Goal: Complete application form

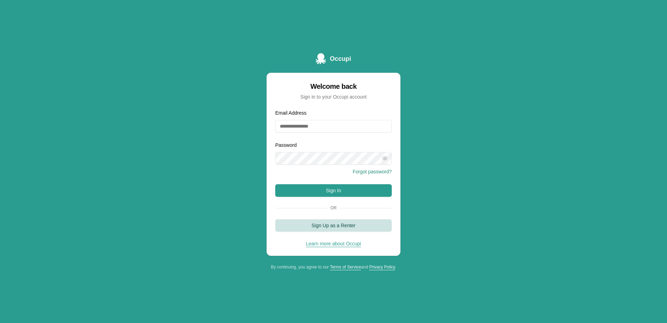
click at [349, 226] on button "Sign Up as a Renter" at bounding box center [333, 225] width 117 height 13
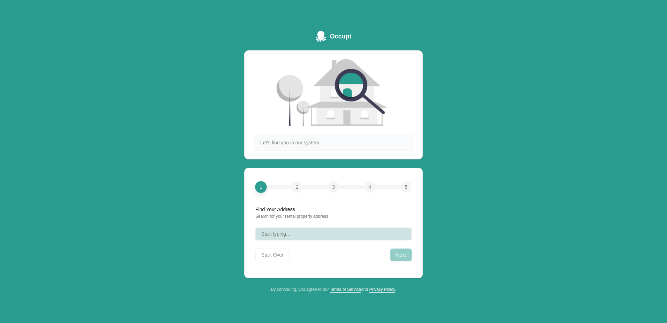
click at [368, 236] on button "Start typing..." at bounding box center [334, 233] width 156 height 13
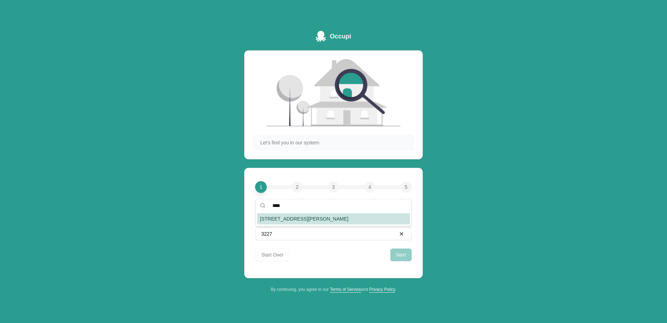
type input "****"
click at [341, 216] on div "[STREET_ADDRESS][PERSON_NAME]" at bounding box center [333, 218] width 153 height 11
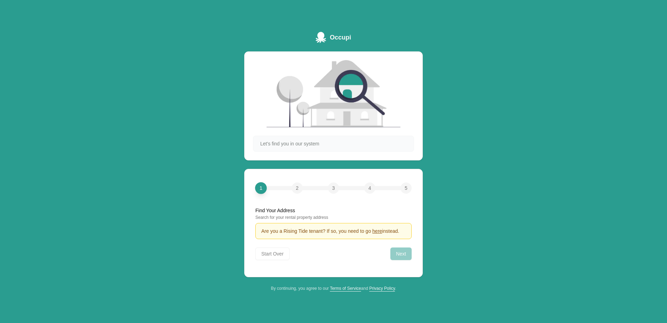
click at [404, 255] on div "Next" at bounding box center [401, 253] width 21 height 13
click at [261, 186] on span "1" at bounding box center [261, 187] width 3 height 7
click at [269, 190] on div "1 2 3 4 5" at bounding box center [334, 187] width 156 height 11
click at [260, 191] on span "1" at bounding box center [261, 187] width 3 height 7
click at [399, 256] on div "Next" at bounding box center [401, 253] width 21 height 13
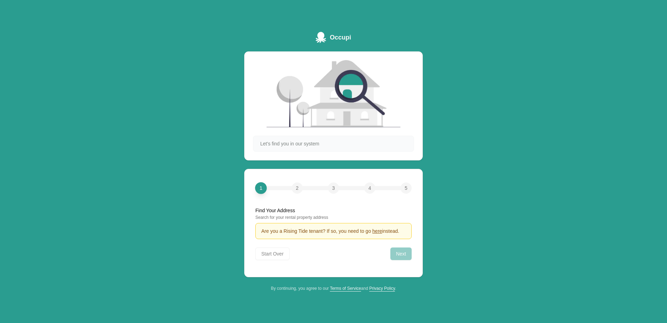
click at [276, 216] on div "Search for your rental property address" at bounding box center [334, 217] width 156 height 6
click at [274, 256] on div "Start Over Next" at bounding box center [334, 251] width 156 height 15
click at [274, 254] on div "Start Over Next" at bounding box center [334, 251] width 156 height 15
click at [294, 186] on div "2" at bounding box center [297, 187] width 11 height 11
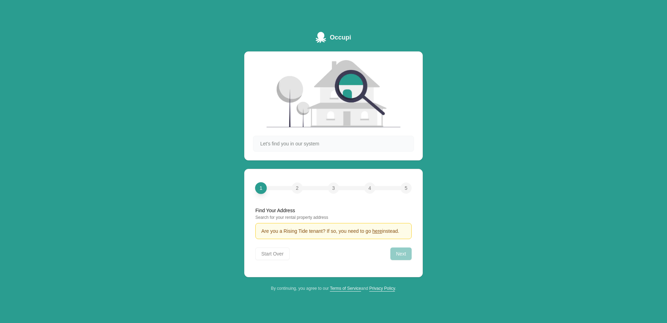
drag, startPoint x: 294, startPoint y: 186, endPoint x: 278, endPoint y: 156, distance: 34.4
click at [279, 155] on div "Let's find you in our system" at bounding box center [333, 105] width 179 height 109
click at [377, 232] on span "here" at bounding box center [377, 231] width 10 height 6
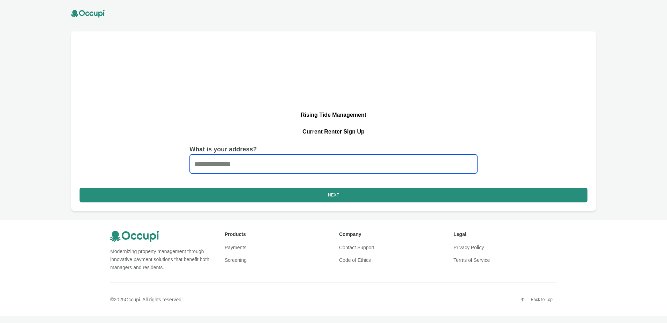
click at [284, 162] on input "Start typing..." at bounding box center [334, 163] width 288 height 19
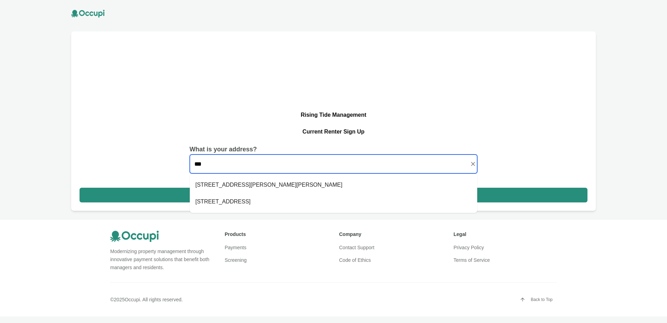
click at [273, 187] on li "3227 Willow Ln Dr Montgomery, AL 36109" at bounding box center [334, 184] width 288 height 17
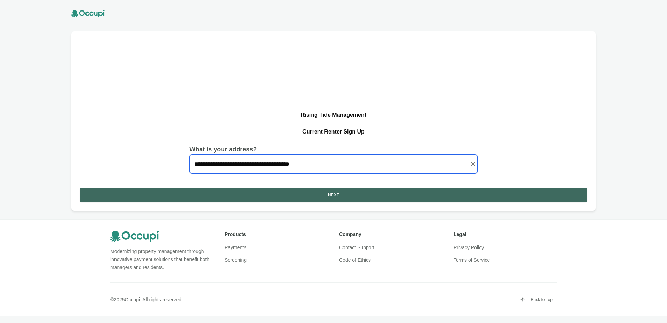
type input "**********"
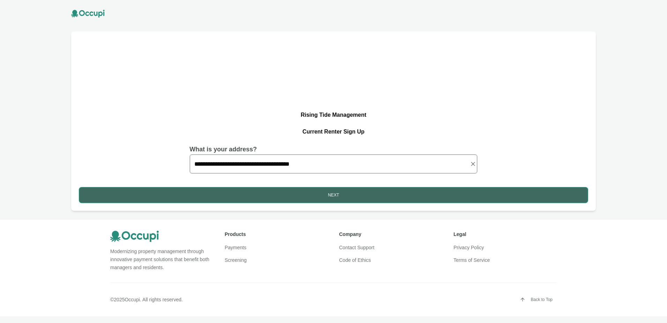
click at [298, 188] on button "Next" at bounding box center [334, 194] width 508 height 15
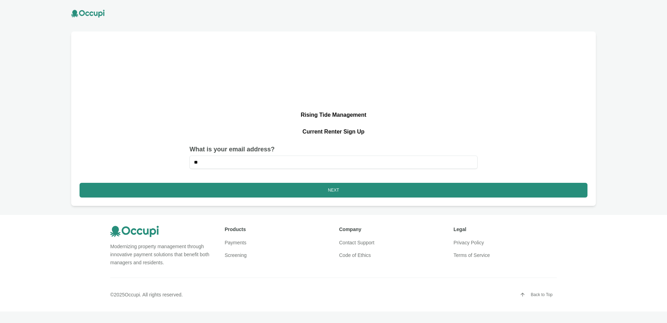
type input "**********"
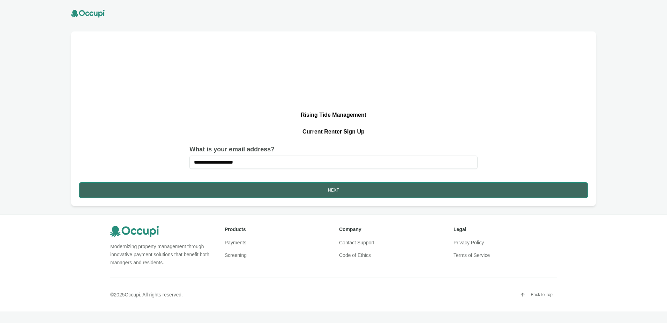
click at [364, 196] on button "Next" at bounding box center [334, 190] width 508 height 15
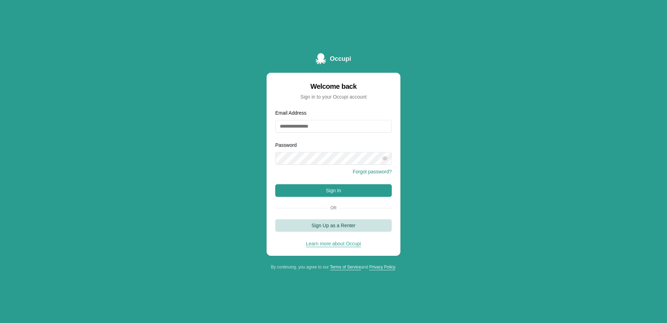
click at [331, 228] on button "Sign Up as a Renter" at bounding box center [333, 225] width 117 height 13
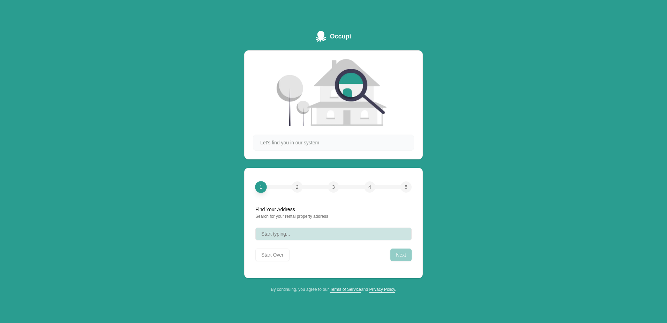
click at [306, 236] on button "Start typing..." at bounding box center [334, 233] width 156 height 13
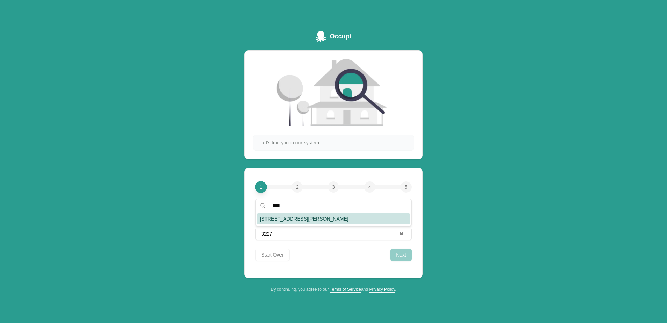
type input "****"
click at [305, 218] on div "[STREET_ADDRESS][PERSON_NAME]" at bounding box center [333, 218] width 153 height 11
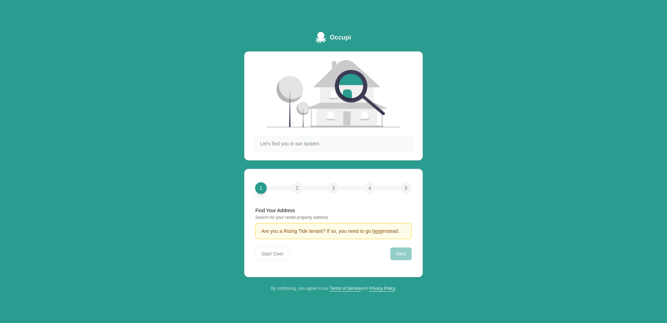
click at [404, 256] on div "Next" at bounding box center [401, 253] width 21 height 13
click at [402, 256] on div "Next" at bounding box center [401, 253] width 21 height 13
click at [299, 192] on div "2" at bounding box center [297, 187] width 11 height 11
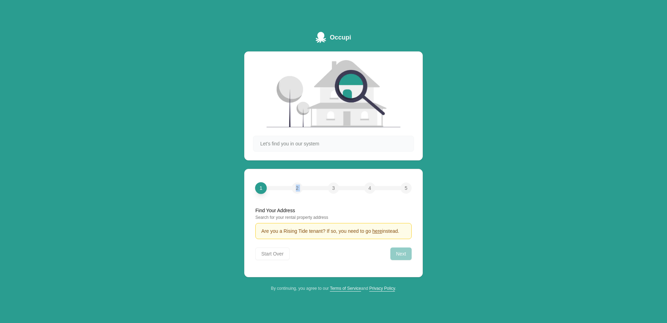
click at [299, 192] on div "2" at bounding box center [297, 187] width 11 height 11
drag, startPoint x: 299, startPoint y: 192, endPoint x: 263, endPoint y: 189, distance: 36.4
click at [263, 189] on span "1" at bounding box center [261, 187] width 3 height 7
click at [301, 185] on div "2" at bounding box center [297, 187] width 11 height 11
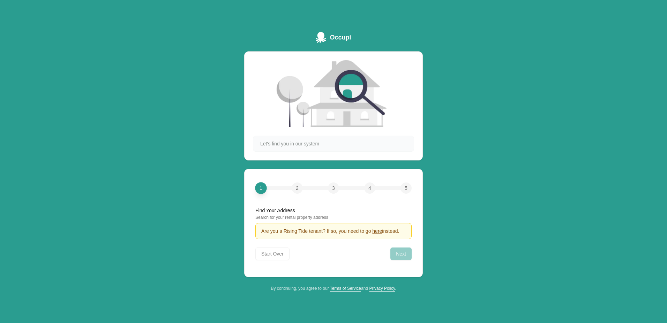
click at [300, 186] on div "2" at bounding box center [297, 187] width 11 height 11
click at [341, 190] on div "1 2 3 4 5" at bounding box center [334, 187] width 156 height 11
click at [343, 189] on div "1 2 3 4 5" at bounding box center [334, 187] width 156 height 11
click at [359, 185] on div "1 2 3 4 5" at bounding box center [334, 187] width 156 height 11
click at [369, 185] on span "4" at bounding box center [370, 187] width 3 height 7
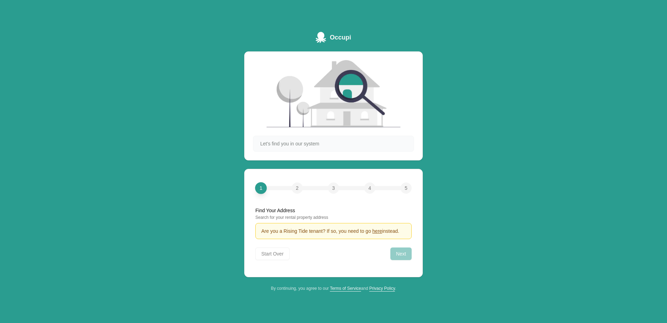
click at [402, 185] on div "1 2 3 4 5" at bounding box center [334, 187] width 156 height 11
click at [413, 185] on div "1 2 3 4 5 Find Your Address Search for your rental property address 1 2 3 4 5 F…" at bounding box center [333, 222] width 161 height 91
click at [278, 259] on div "Start Over Next" at bounding box center [334, 251] width 156 height 15
click at [296, 185] on span "2" at bounding box center [297, 187] width 3 height 7
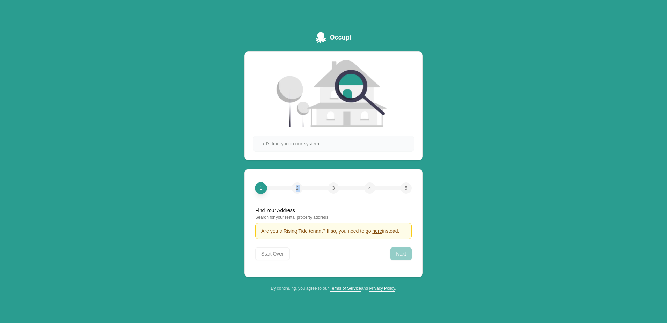
click at [296, 185] on span "2" at bounding box center [297, 187] width 3 height 7
click at [208, 188] on div "Occupi Let's find you in our system 1 2 3 4 5 Find Your Address Search for your…" at bounding box center [333, 161] width 667 height 323
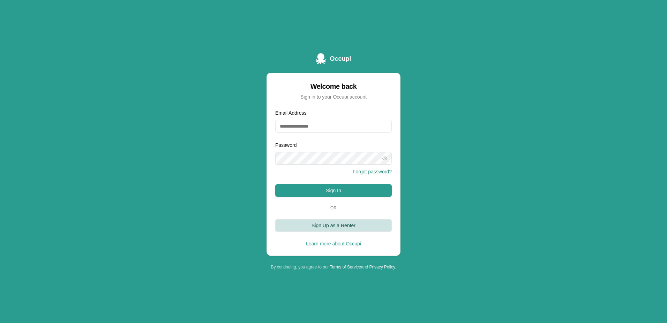
click at [349, 221] on button "Sign Up as a Renter" at bounding box center [333, 225] width 117 height 13
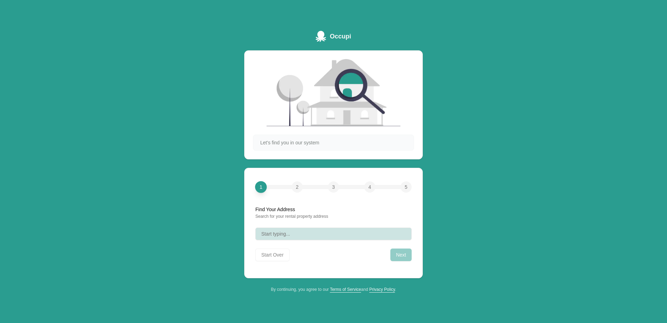
click at [338, 230] on button "Start typing..." at bounding box center [334, 233] width 156 height 13
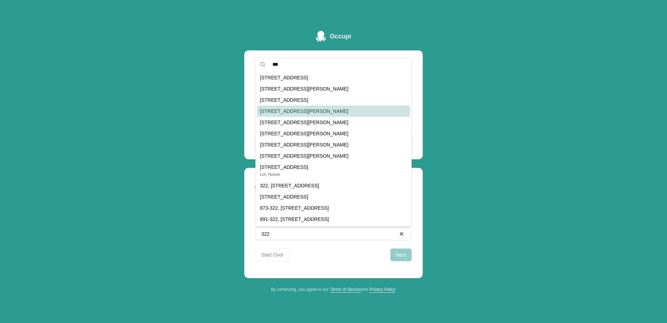
type input "***"
click at [331, 111] on div "[STREET_ADDRESS][PERSON_NAME]" at bounding box center [333, 110] width 153 height 11
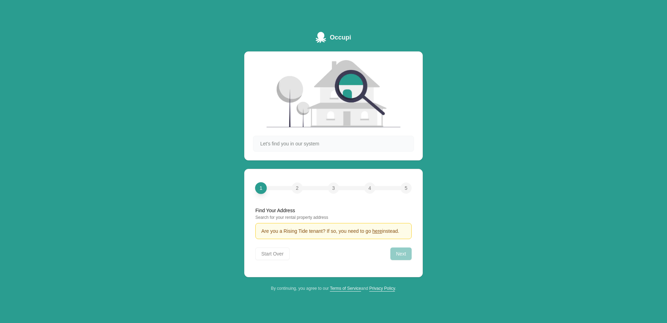
click at [401, 253] on div "Next" at bounding box center [401, 253] width 21 height 13
drag, startPoint x: 401, startPoint y: 253, endPoint x: 341, endPoint y: 252, distance: 60.4
click at [341, 252] on div "Start Over Next" at bounding box center [334, 251] width 156 height 15
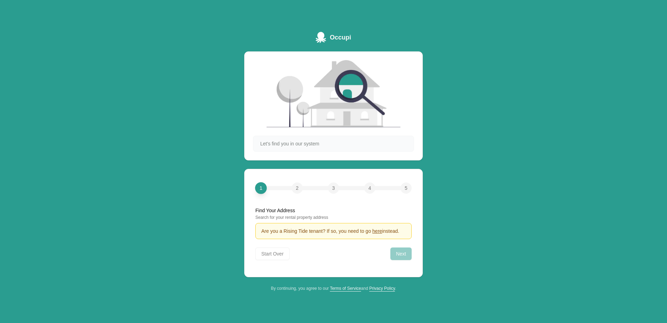
click at [298, 188] on span "2" at bounding box center [297, 187] width 3 height 7
click at [273, 238] on div "Are you a Rising Tide tenant? If so, you need to go here instead." at bounding box center [334, 231] width 156 height 16
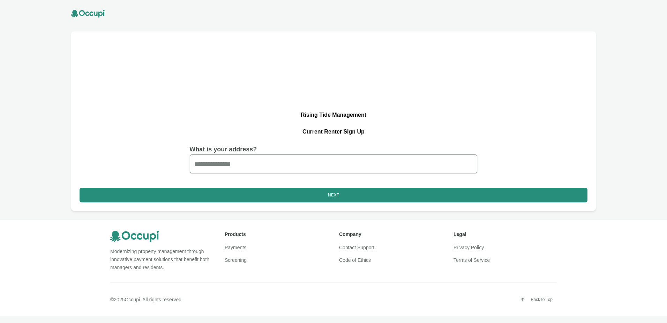
click at [273, 238] on div "Products Payments Screening" at bounding box center [276, 250] width 103 height 40
click at [330, 132] on h2 "Current Renter Sign Up" at bounding box center [334, 131] width 508 height 8
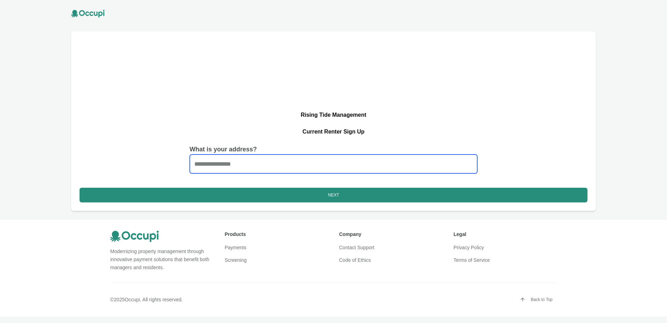
click at [287, 162] on input "Start typing..." at bounding box center [334, 163] width 288 height 19
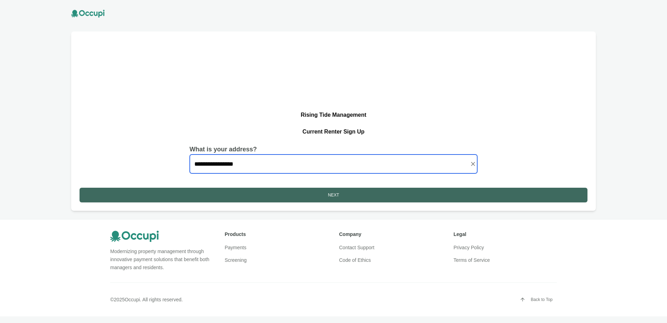
type input "**********"
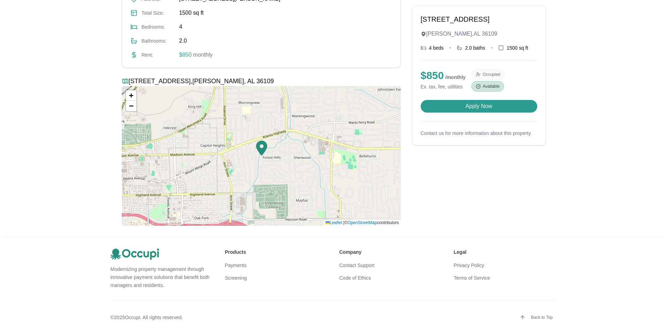
scroll to position [157, 0]
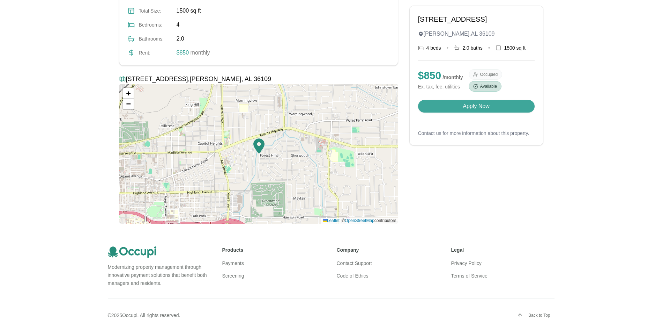
click at [431, 112] on button "Apply Now" at bounding box center [476, 106] width 117 height 13
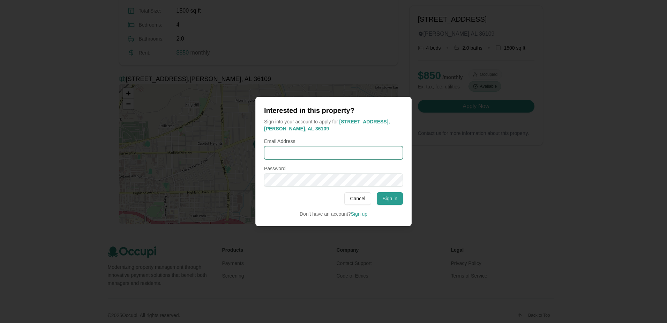
click at [326, 152] on input "Email Address" at bounding box center [333, 152] width 139 height 13
type input "**********"
click at [393, 199] on button "Sign in" at bounding box center [390, 198] width 26 height 13
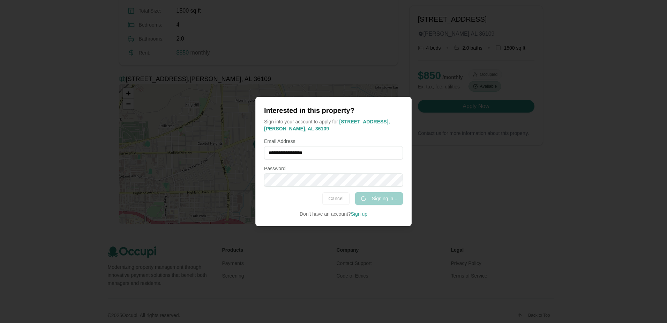
scroll to position [195, 0]
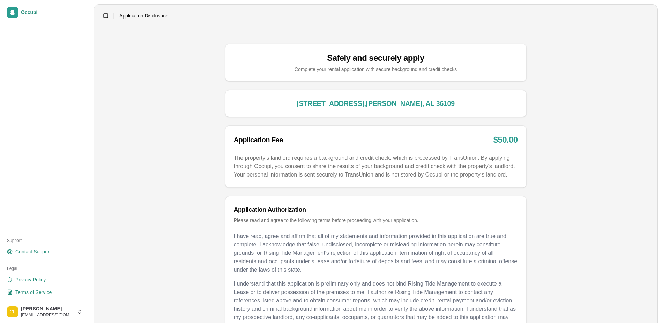
click at [346, 103] on div "3227 Willow Ln Dr , Montgomery , AL 36109" at bounding box center [376, 103] width 284 height 10
click at [339, 53] on div "Safely and securely apply" at bounding box center [376, 57] width 284 height 11
click at [508, 141] on div "$ 50.00" at bounding box center [506, 139] width 24 height 11
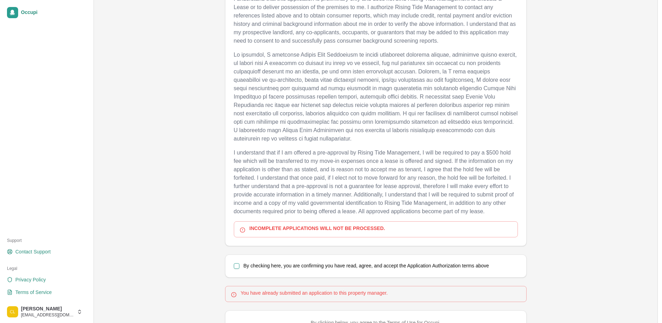
scroll to position [314, 0]
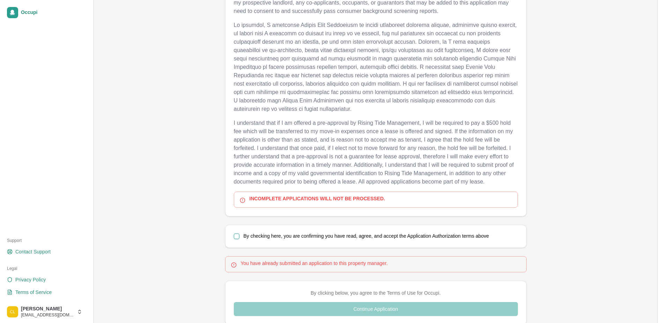
click at [237, 239] on div "By checking here, you are confirming you have read, agree, and accept the Appli…" at bounding box center [376, 236] width 301 height 22
click at [238, 237] on button "By checking here, you are confirming you have read, agree, and accept the Appli…" at bounding box center [237, 236] width 6 height 6
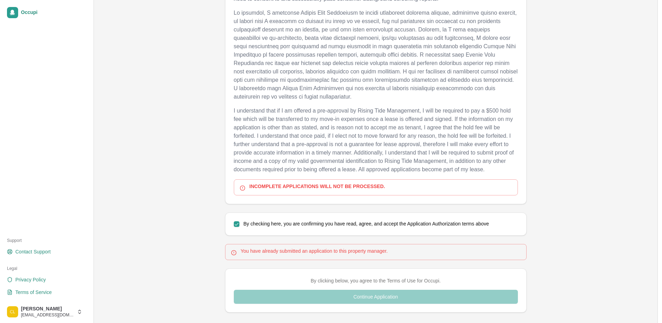
scroll to position [333, 0]
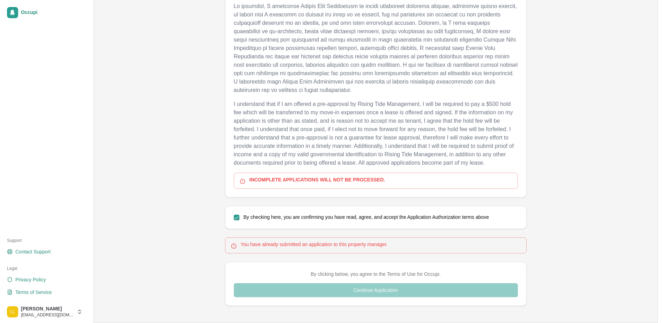
click at [281, 284] on div "By clicking below, you agree to the Terms of Use for Occupi. Continue Applicati…" at bounding box center [376, 283] width 284 height 27
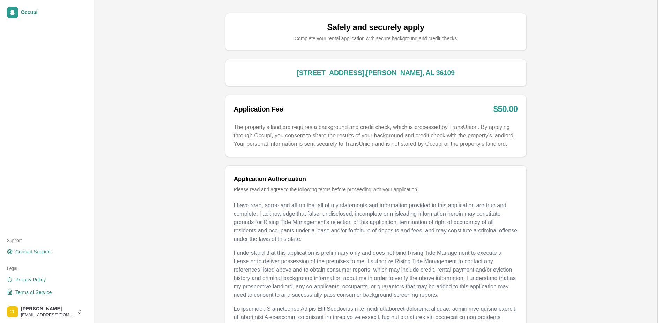
scroll to position [7, 0]
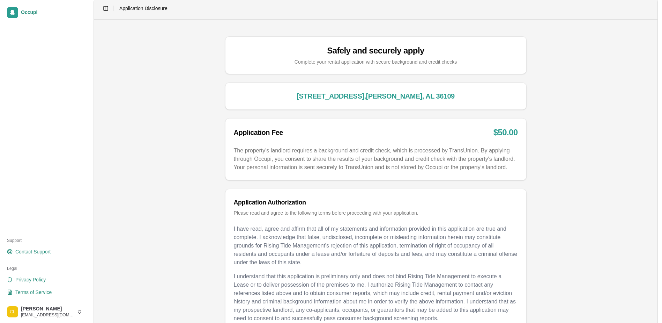
drag, startPoint x: 661, startPoint y: 136, endPoint x: 661, endPoint y: 90, distance: 46.1
click at [661, 90] on main "Toggle Sidebar Application Disclosure Safely and securely apply Complete your r…" at bounding box center [375, 321] width 573 height 656
click at [277, 49] on div "Safely and securely apply" at bounding box center [376, 50] width 284 height 11
click at [135, 8] on span "Application Disclosure" at bounding box center [143, 8] width 48 height 7
click at [41, 12] on span "Occupi" at bounding box center [51, 12] width 61 height 6
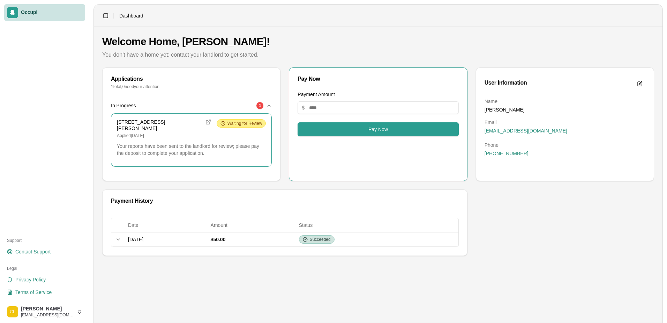
click at [236, 123] on span "Waiting for Review" at bounding box center [245, 123] width 35 height 6
click at [234, 125] on span "Waiting for Review" at bounding box center [245, 123] width 35 height 6
click at [265, 105] on div "In Progress 1" at bounding box center [188, 105] width 155 height 7
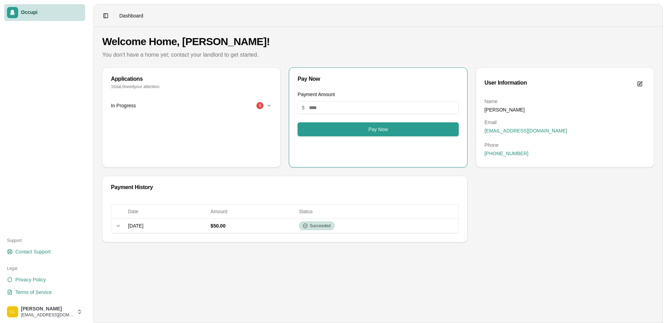
click at [265, 104] on div "In Progress 1" at bounding box center [188, 105] width 155 height 7
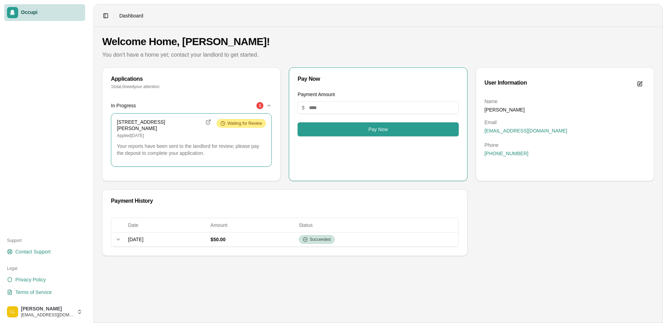
click at [254, 121] on span "Waiting for Review" at bounding box center [245, 123] width 35 height 6
click at [153, 135] on p "Applied September 25, 2025" at bounding box center [164, 136] width 94 height 6
click at [153, 148] on p "Your reports have been sent to the landlord for review; please pay the deposit …" at bounding box center [191, 149] width 149 height 14
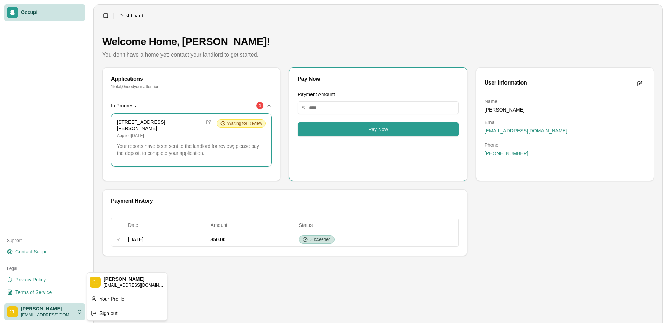
click at [81, 311] on html "Occupi Support Contact Support Legal Privacy Policy Terms of Service Corey Lama…" at bounding box center [333, 161] width 667 height 323
click at [78, 192] on html "Occupi Support Contact Support Legal Privacy Policy Terms of Service Corey Lama…" at bounding box center [333, 161] width 667 height 323
click at [76, 318] on html "Occupi Support Contact Support Legal Privacy Policy Terms of Service Corey Lama…" at bounding box center [333, 161] width 667 height 323
click at [98, 296] on div "Your Profile" at bounding box center [126, 298] width 77 height 11
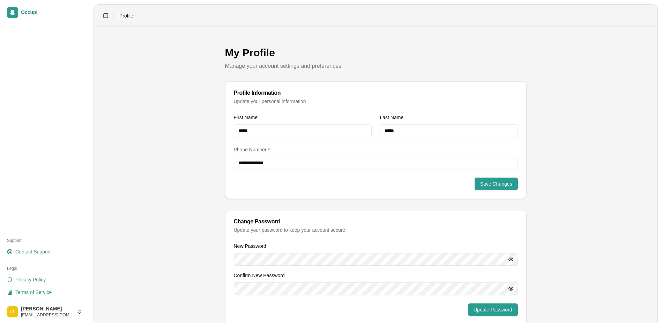
click at [128, 16] on span "Profile" at bounding box center [126, 15] width 14 height 7
click at [109, 17] on button "Toggle Sidebar" at bounding box center [106, 16] width 10 height 10
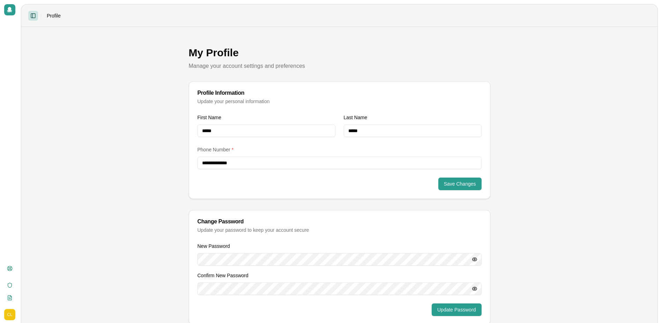
click at [29, 17] on button "Toggle Sidebar" at bounding box center [33, 16] width 10 height 10
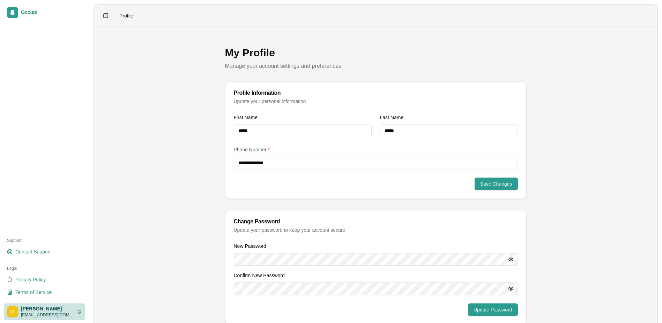
click at [44, 307] on html "**********" at bounding box center [331, 161] width 662 height 323
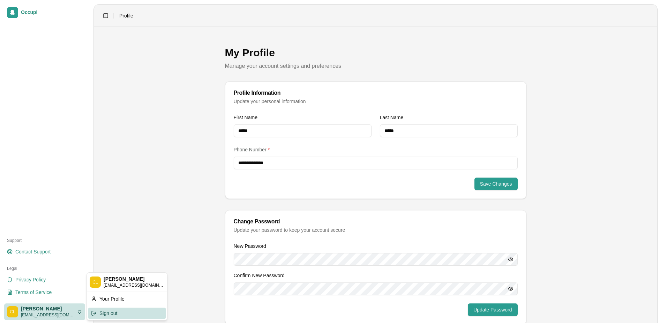
click at [103, 316] on div "Sign out" at bounding box center [126, 312] width 77 height 11
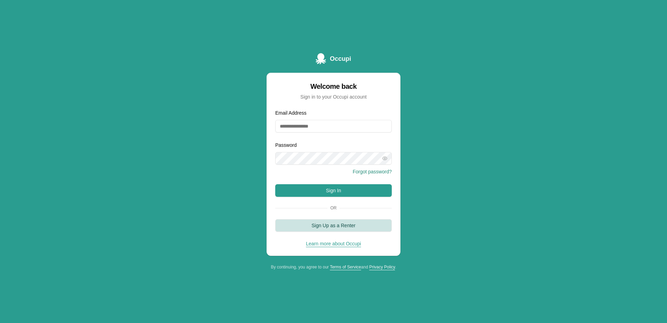
click at [335, 228] on button "Sign Up as a Renter" at bounding box center [333, 225] width 117 height 13
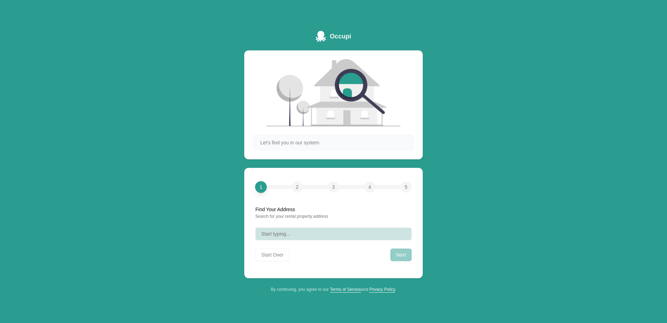
click at [335, 228] on button "Start typing..." at bounding box center [334, 233] width 156 height 13
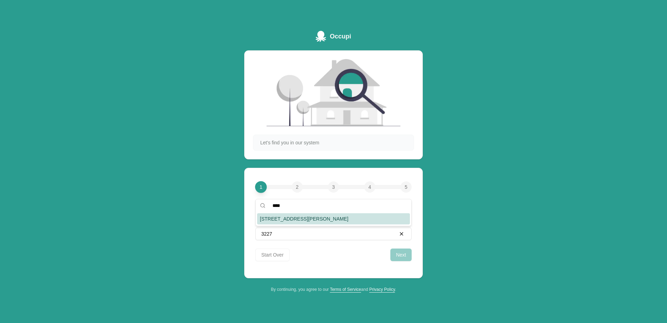
type input "****"
click at [313, 214] on div "[STREET_ADDRESS][PERSON_NAME]" at bounding box center [333, 218] width 153 height 11
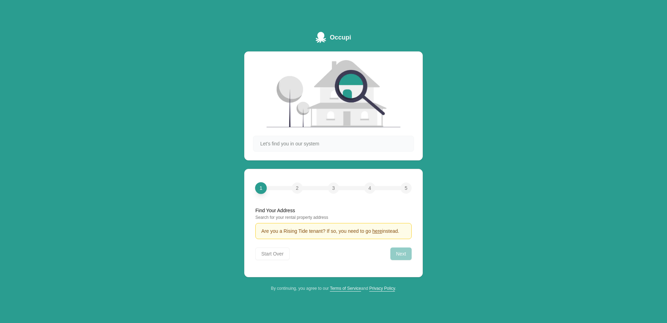
click at [327, 219] on div "Search for your rental property address" at bounding box center [334, 217] width 156 height 6
click at [326, 217] on div "Search for your rental property address" at bounding box center [334, 217] width 156 height 6
drag, startPoint x: 320, startPoint y: 217, endPoint x: 315, endPoint y: 217, distance: 4.9
click at [319, 217] on div "Search for your rental property address" at bounding box center [334, 217] width 156 height 6
click at [313, 217] on div "Search for your rental property address" at bounding box center [334, 217] width 156 height 6
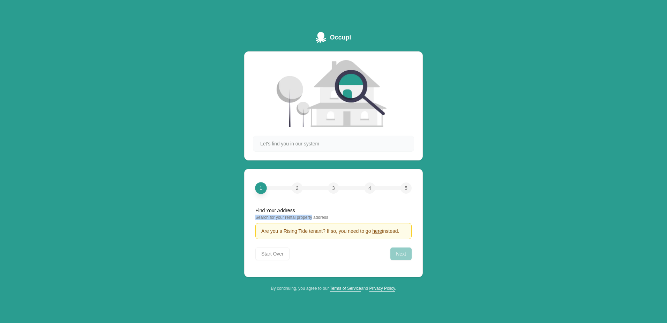
drag, startPoint x: 312, startPoint y: 217, endPoint x: 368, endPoint y: 213, distance: 56.0
click at [368, 213] on div "Find Your Address Search for your rental property address" at bounding box center [334, 213] width 156 height 13
click at [341, 217] on div "Search for your rental property address" at bounding box center [334, 217] width 156 height 6
click at [310, 146] on span "Let's find you in our system" at bounding box center [289, 143] width 59 height 7
click at [313, 142] on span "Let's find you in our system" at bounding box center [289, 143] width 59 height 7
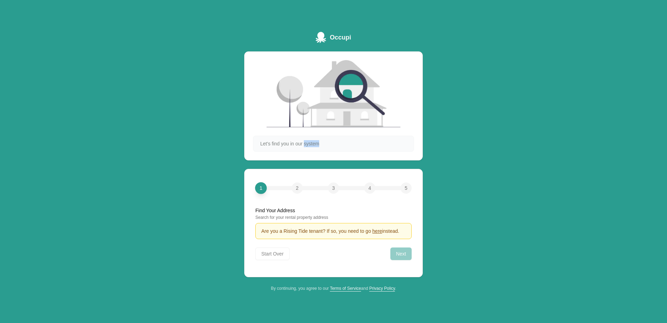
drag, startPoint x: 313, startPoint y: 142, endPoint x: 320, endPoint y: 139, distance: 8.0
click at [320, 139] on div "Let's find you in our system" at bounding box center [333, 143] width 161 height 16
drag, startPoint x: 320, startPoint y: 139, endPoint x: 328, endPoint y: 138, distance: 7.9
click at [328, 138] on div "Let's find you in our system" at bounding box center [333, 143] width 161 height 16
click at [349, 289] on link "Terms of Service" at bounding box center [345, 288] width 31 height 5
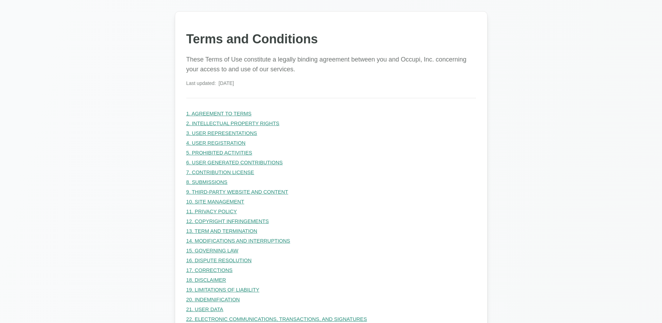
drag, startPoint x: 356, startPoint y: 161, endPoint x: 125, endPoint y: 13, distance: 274.2
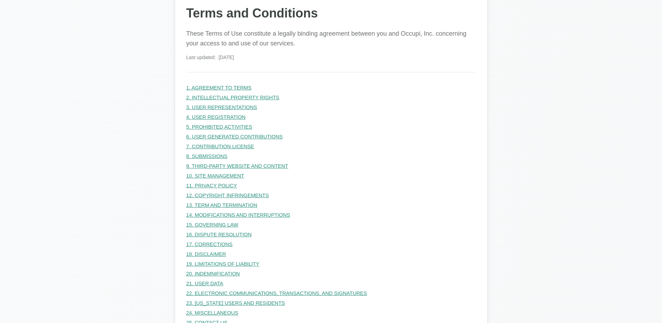
scroll to position [70, 0]
